Goal: Task Accomplishment & Management: Manage account settings

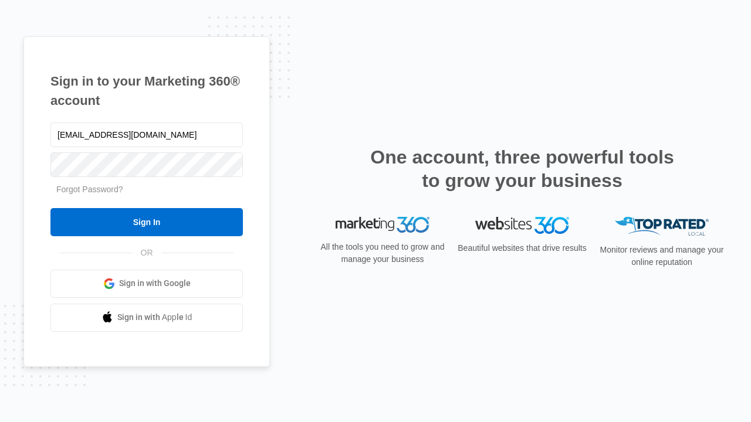
type input "dankie614@gmail.com"
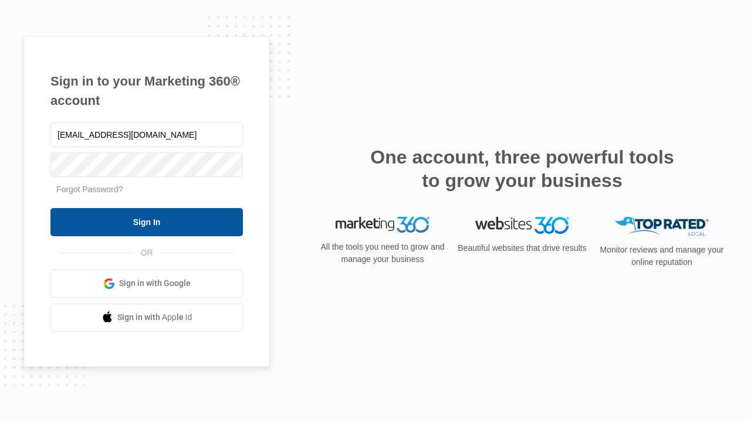
click at [147, 222] on input "Sign In" at bounding box center [146, 222] width 192 height 28
